Goal: Information Seeking & Learning: Learn about a topic

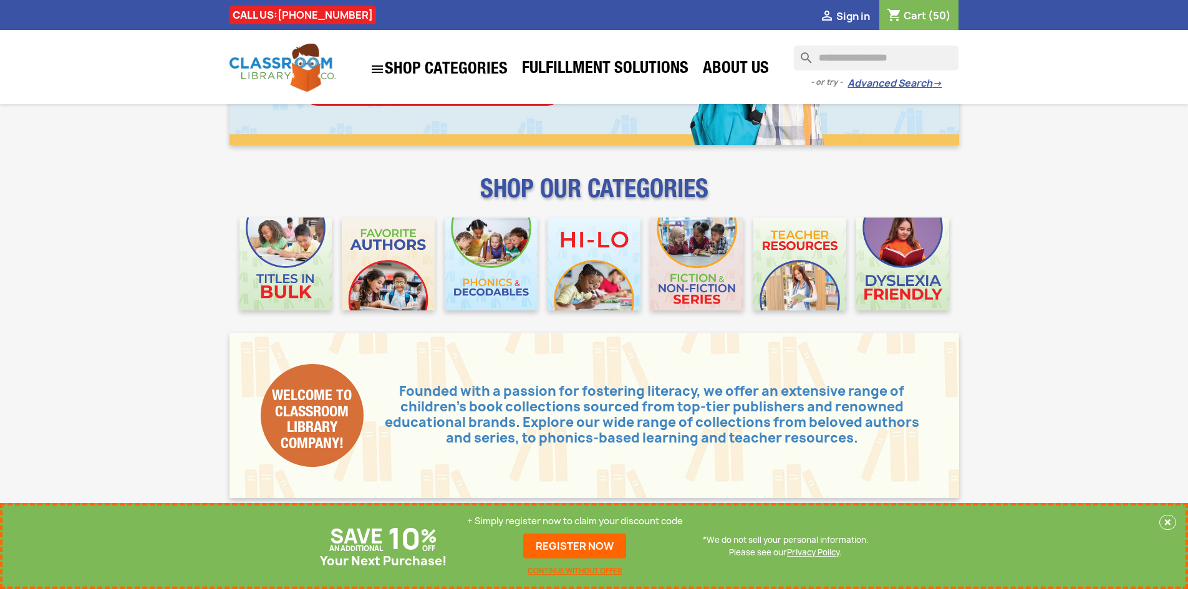
scroll to position [187, 0]
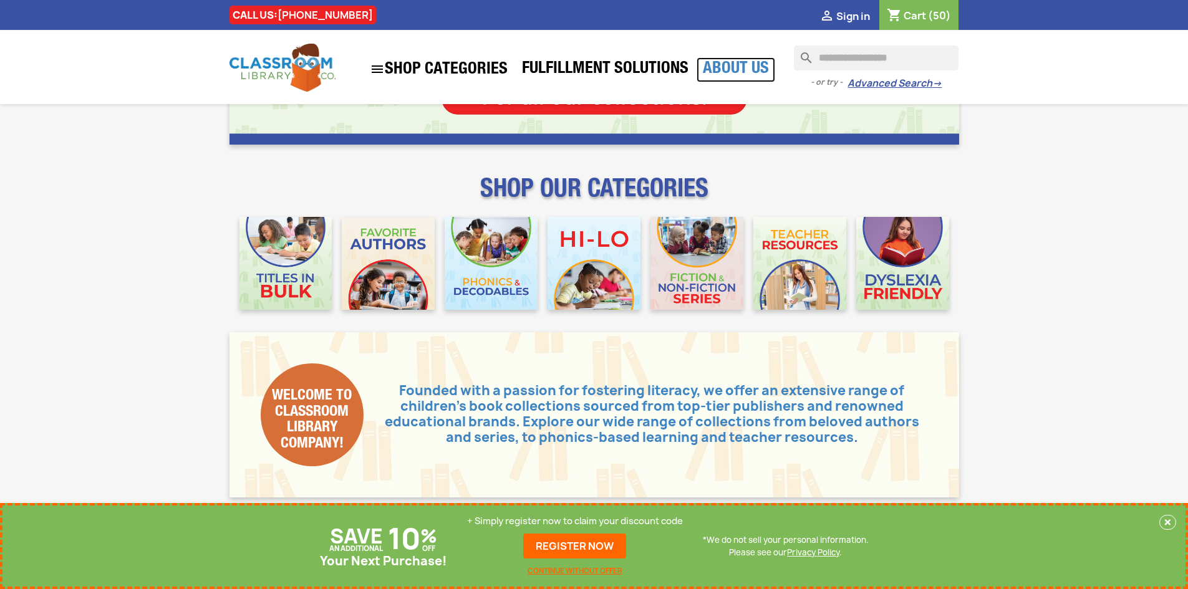
click at [706, 64] on link "About Us" at bounding box center [736, 69] width 79 height 25
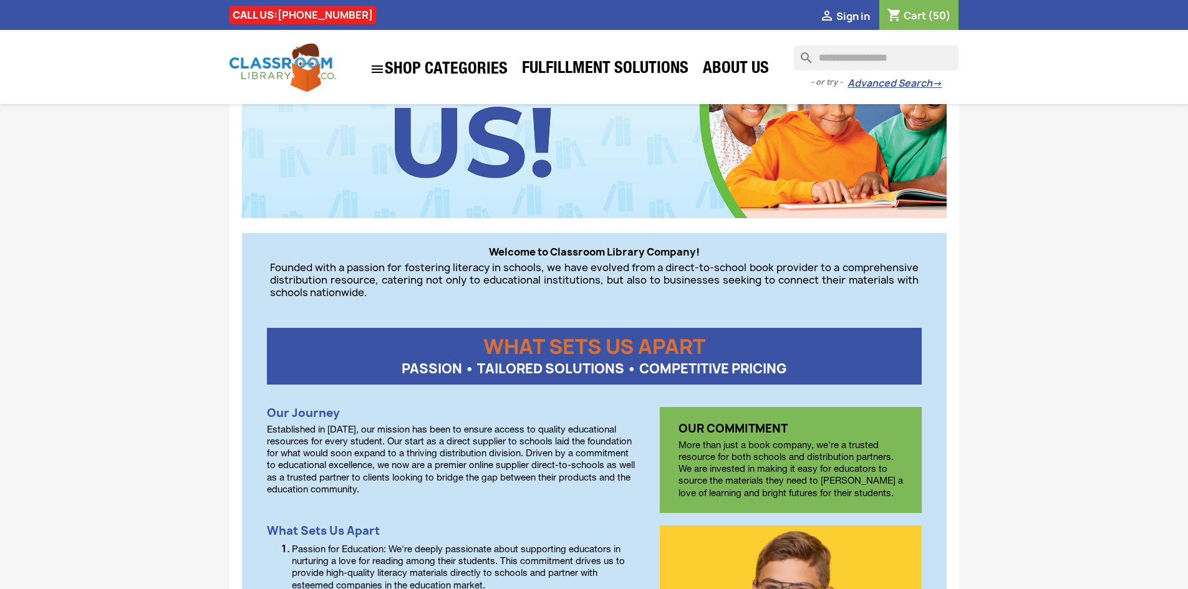
scroll to position [187, 0]
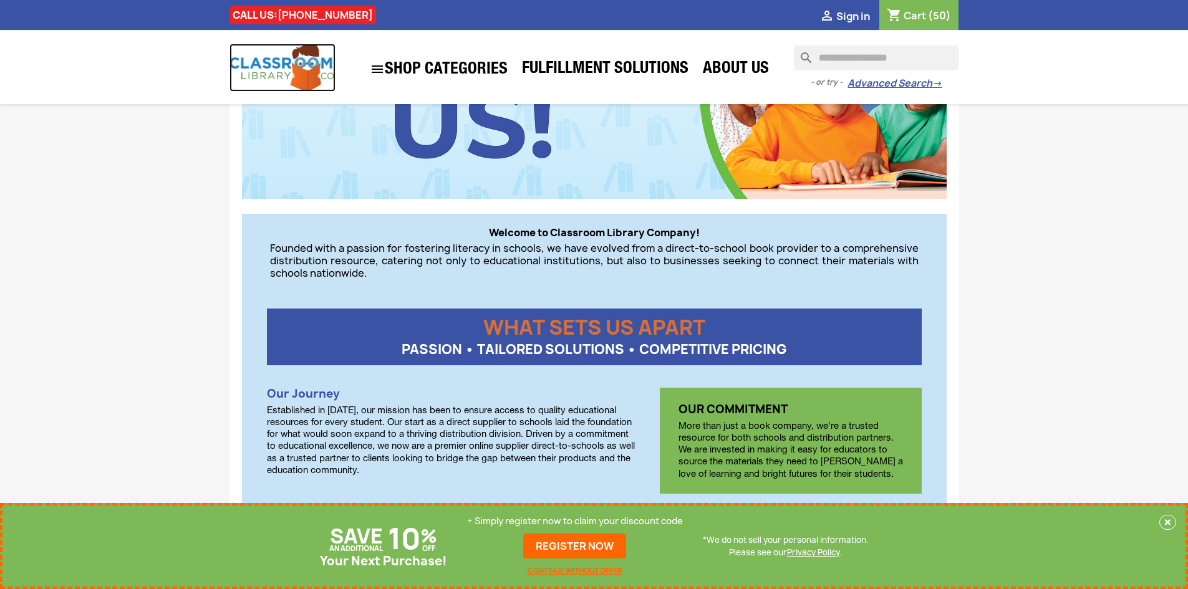
click at [261, 72] on img at bounding box center [283, 68] width 106 height 48
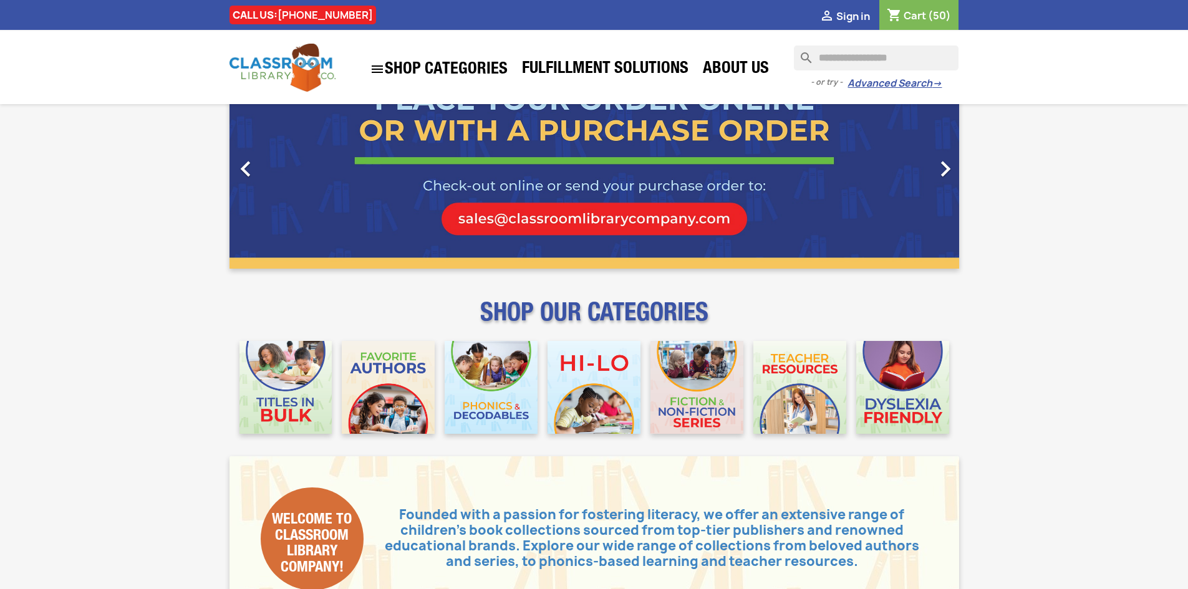
scroll to position [125, 0]
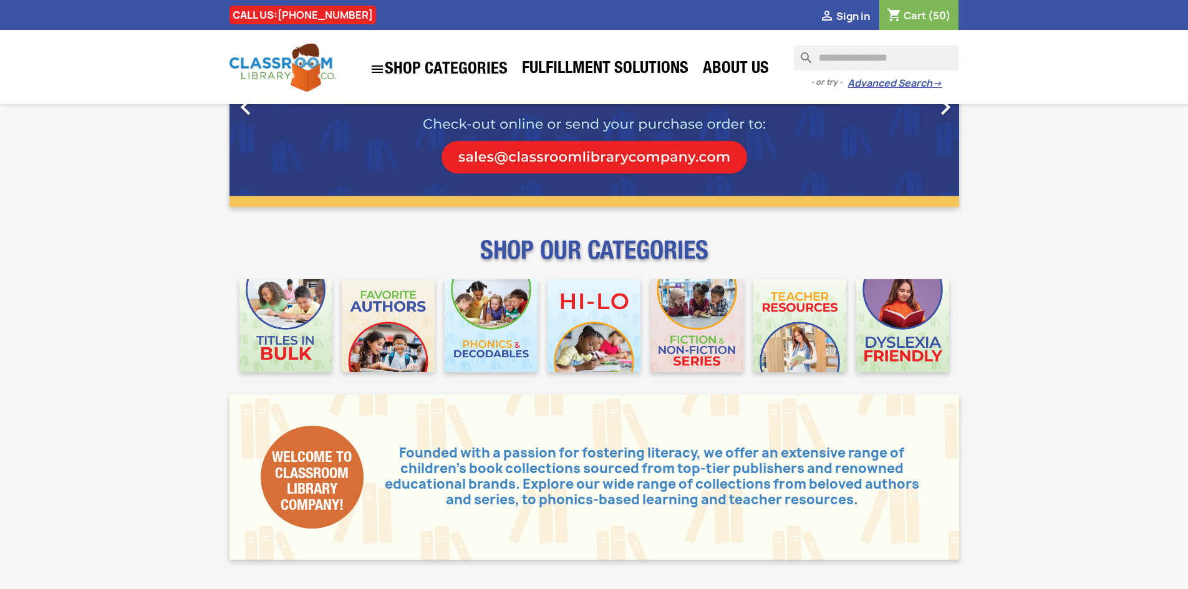
click at [400, 451] on p "Founded with a passion for fostering literacy, we offer an extensive range of c…" at bounding box center [646, 477] width 565 height 62
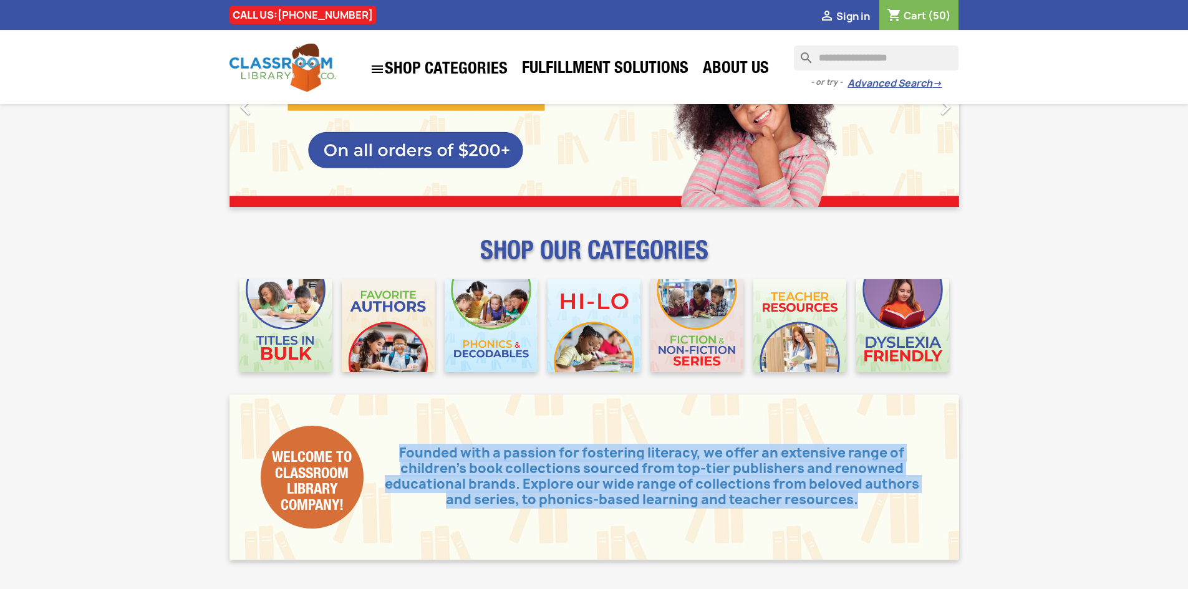
drag, startPoint x: 402, startPoint y: 452, endPoint x: 871, endPoint y: 511, distance: 472.7
click at [871, 511] on div "Welcome to Classroom Library Company! Welcome to Classroom Library Company! Fou…" at bounding box center [594, 477] width 667 height 103
copy p "Founded with a passion for fostering literacy, we offer an extensive range of c…"
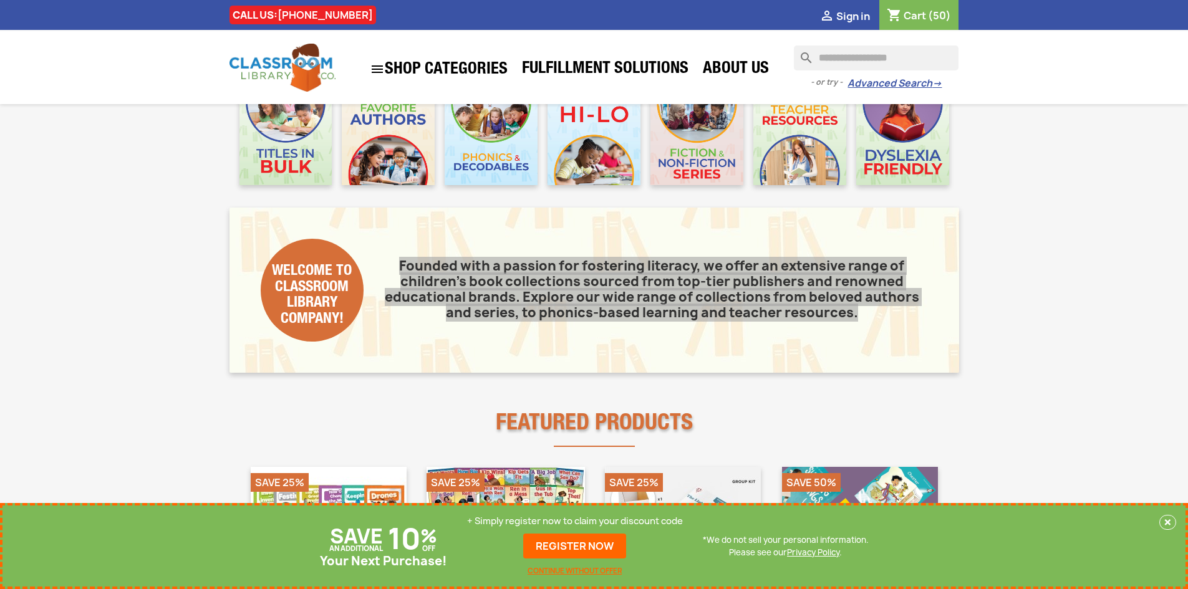
scroll to position [62, 0]
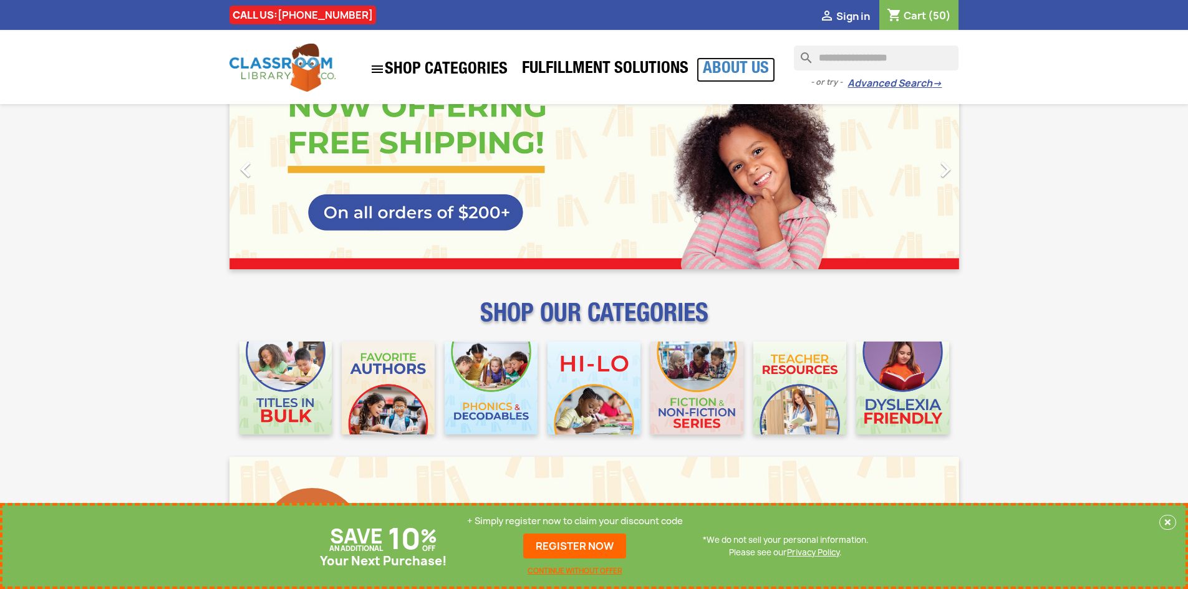
click at [747, 69] on link "About Us" at bounding box center [736, 69] width 79 height 25
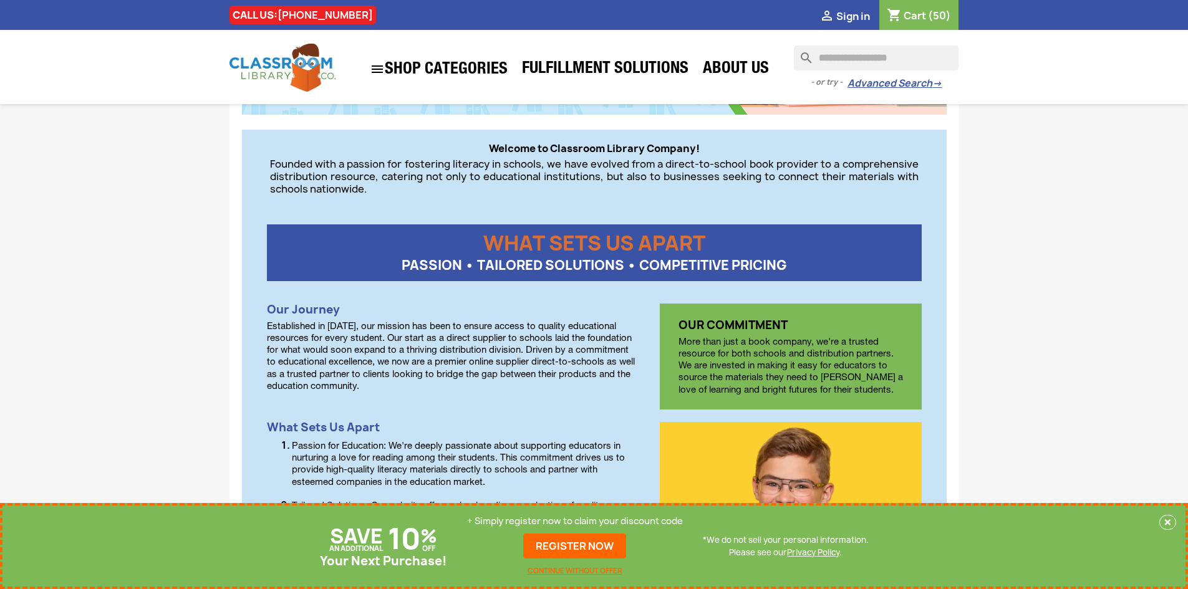
scroll to position [250, 0]
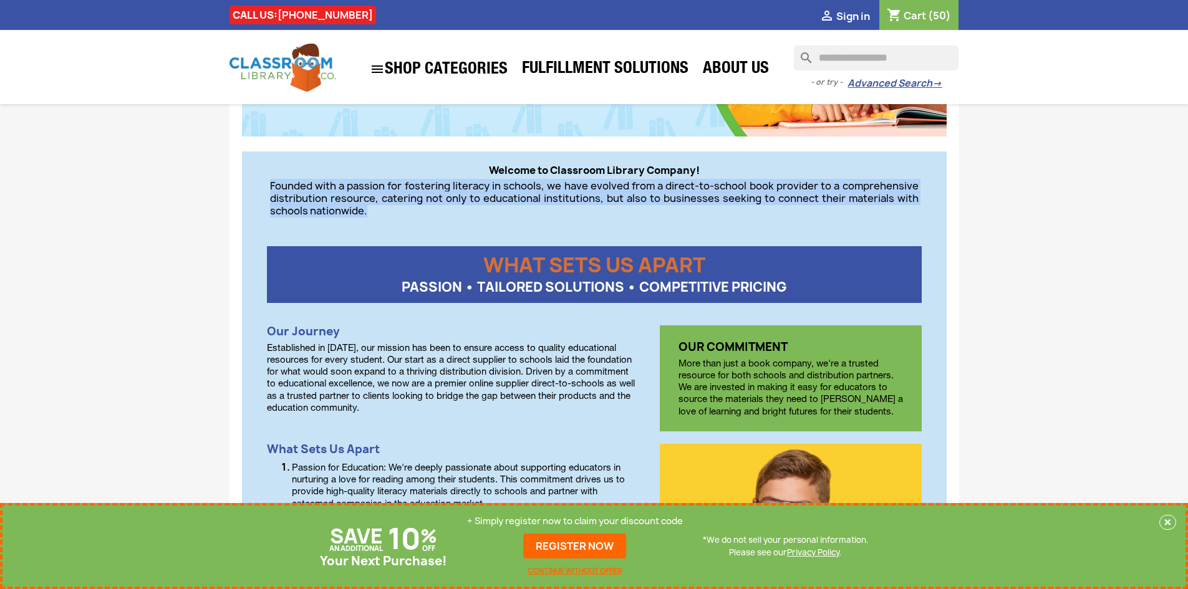
drag, startPoint x: 269, startPoint y: 183, endPoint x: 387, endPoint y: 206, distance: 119.5
click at [387, 206] on p "Founded with a passion for fostering literacy in schools, we have evolved from …" at bounding box center [594, 198] width 649 height 37
